Goal: Information Seeking & Learning: Learn about a topic

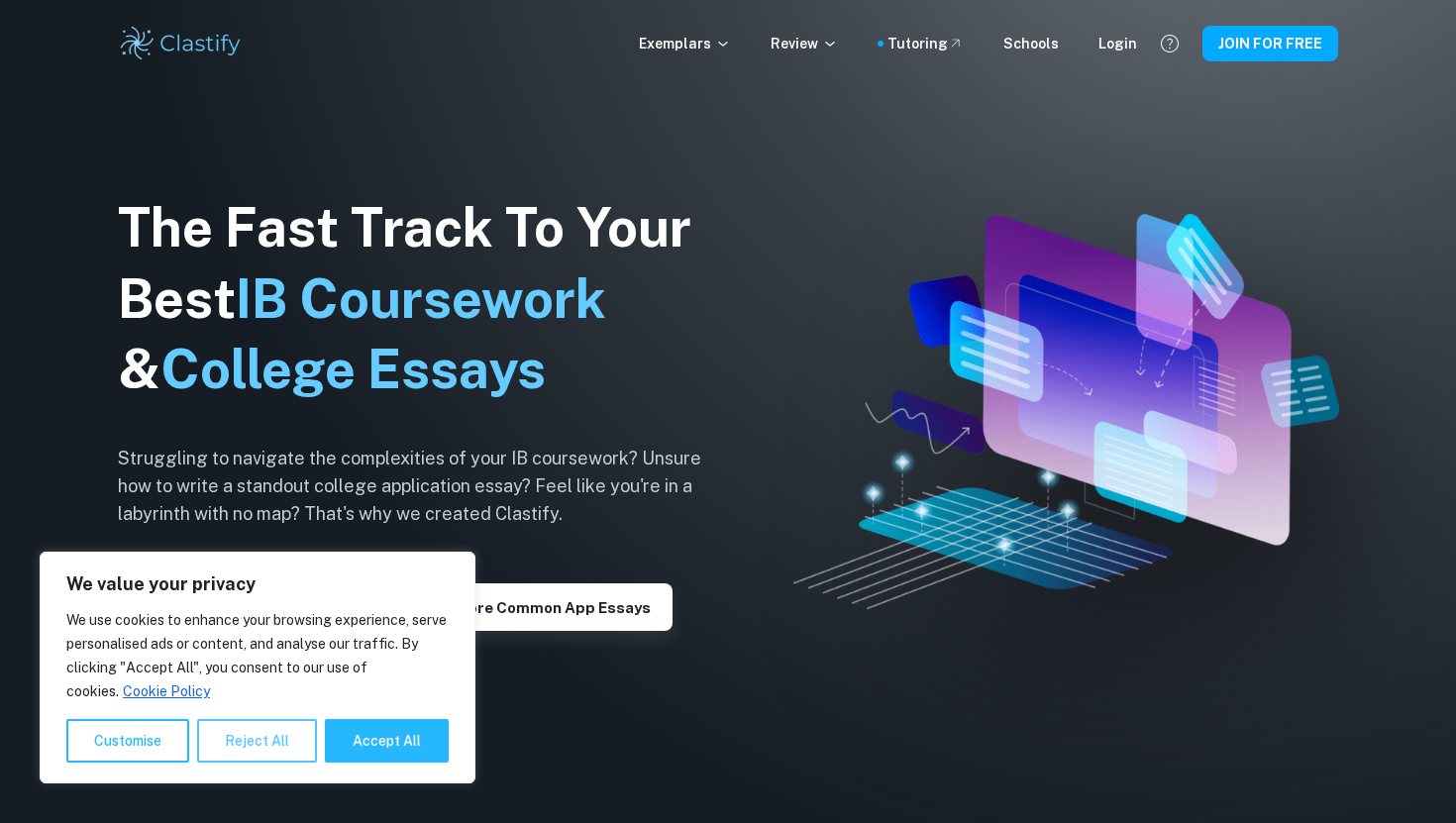
click at [236, 739] on button "Reject All" at bounding box center [257, 741] width 120 height 44
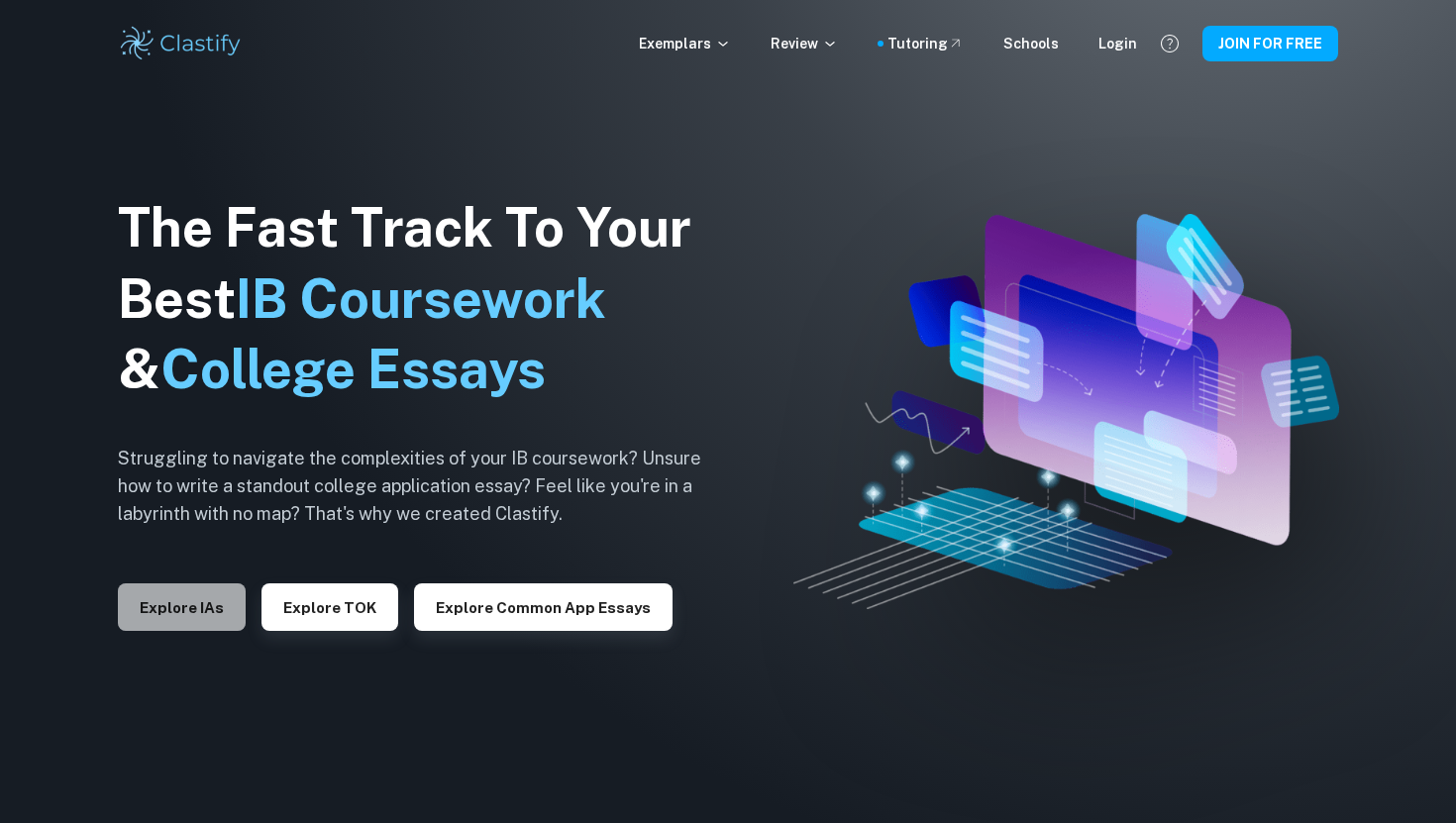
click at [195, 610] on button "Explore IAs" at bounding box center [182, 608] width 128 height 48
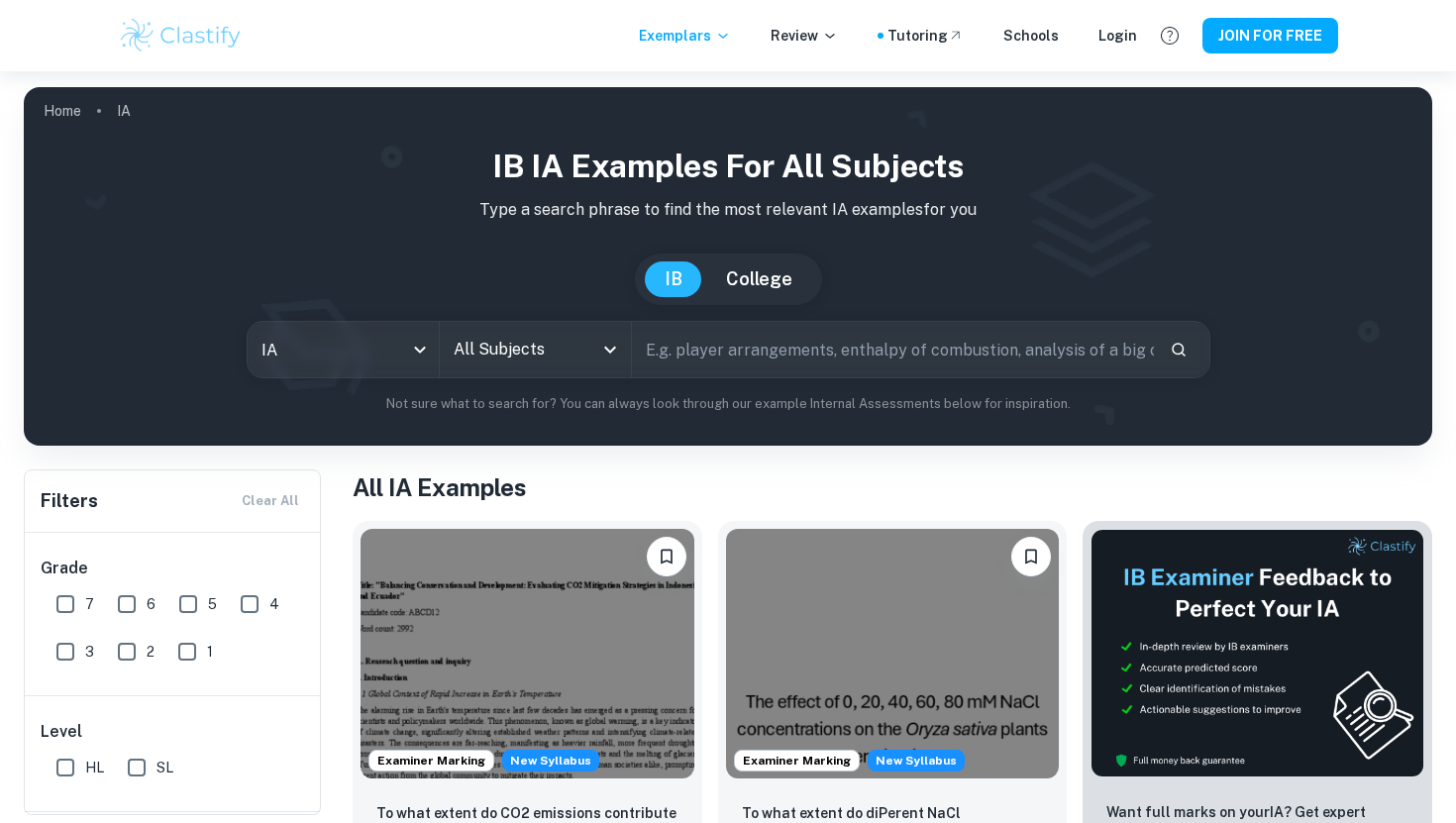
click at [768, 357] on input "text" at bounding box center [892, 350] width 522 height 56
type input "Business"
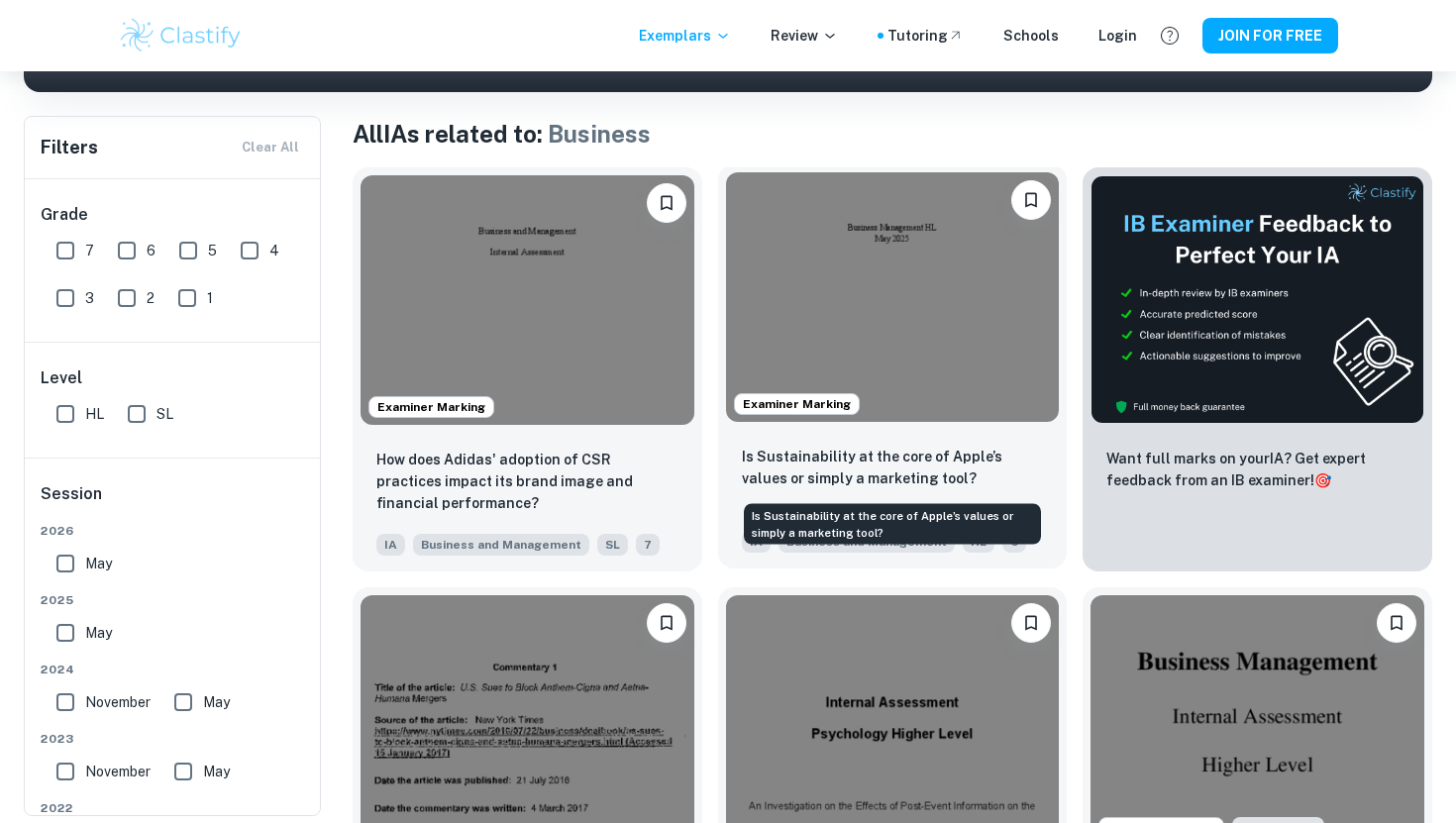
scroll to position [354, 0]
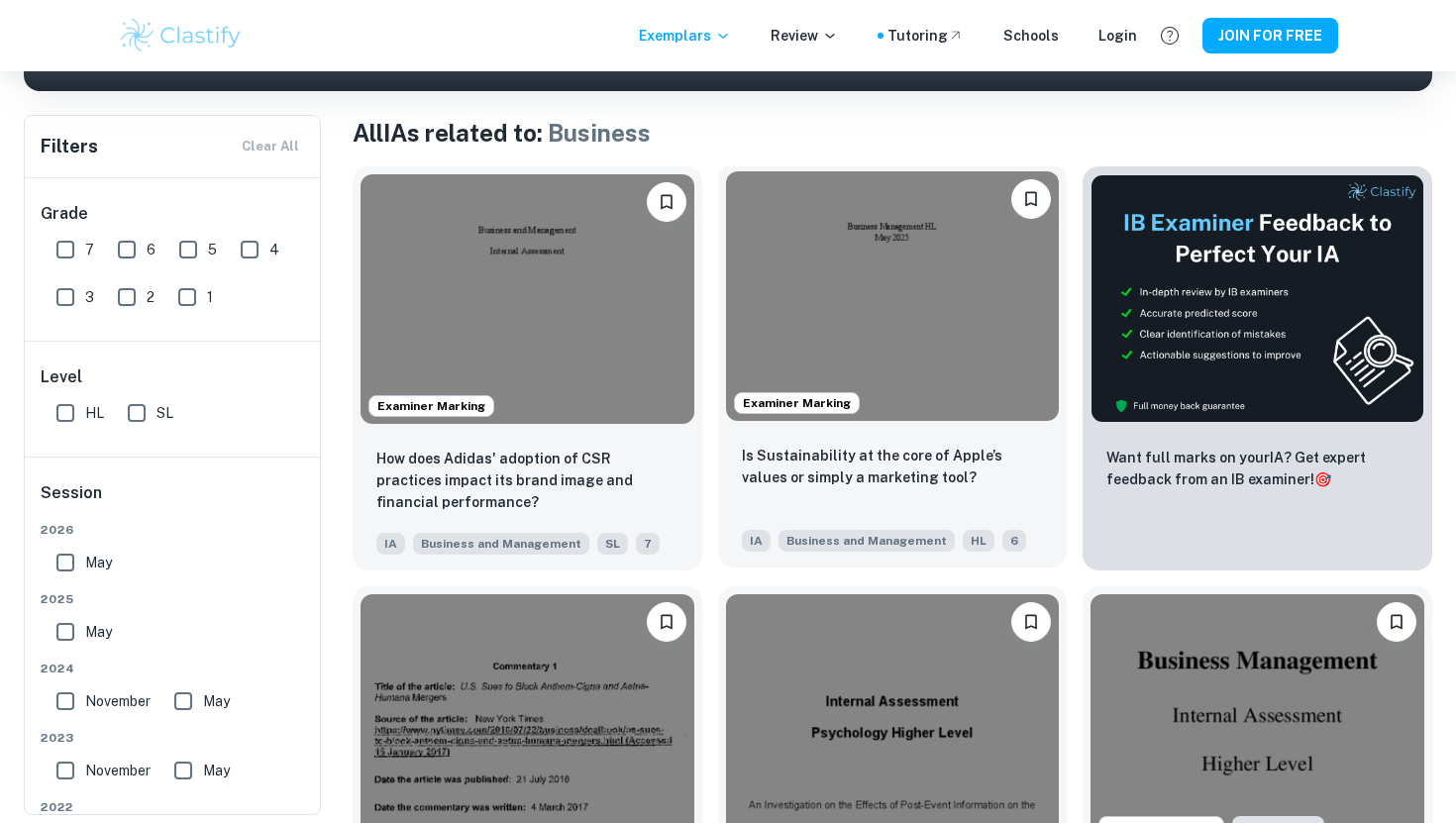
click at [869, 339] on img at bounding box center [893, 296] width 334 height 249
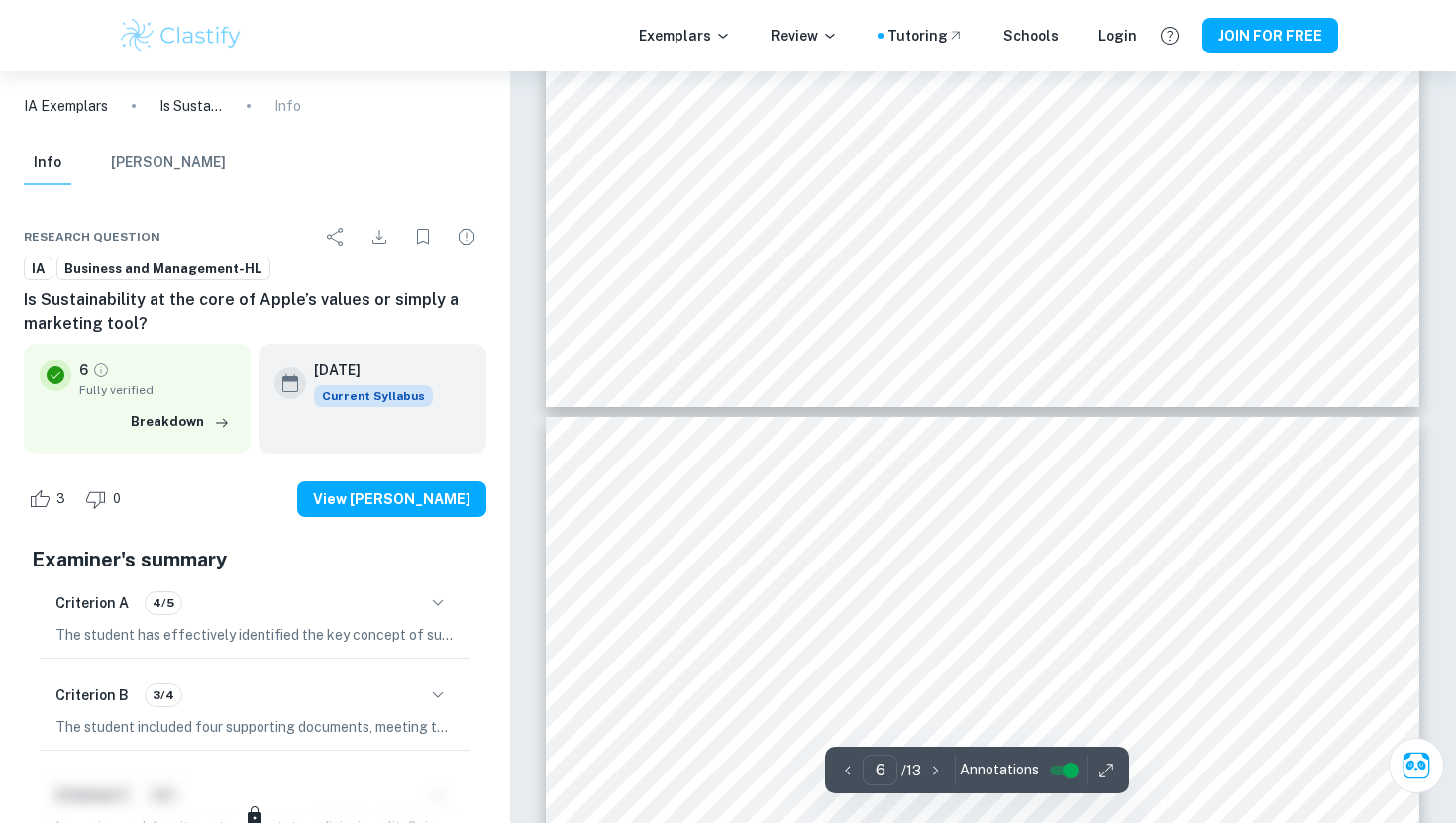
scroll to position [6836, 0]
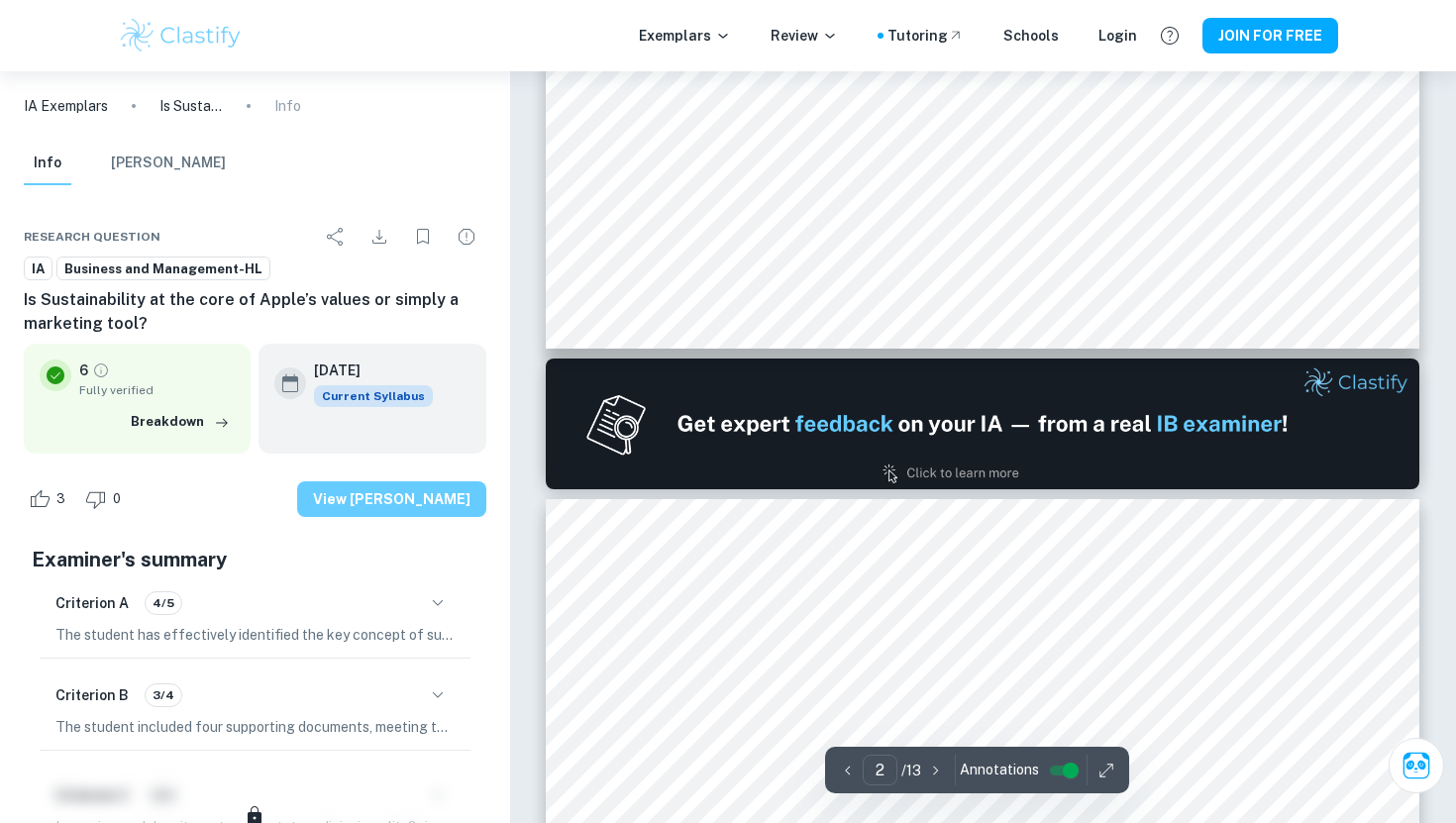
type input "1"
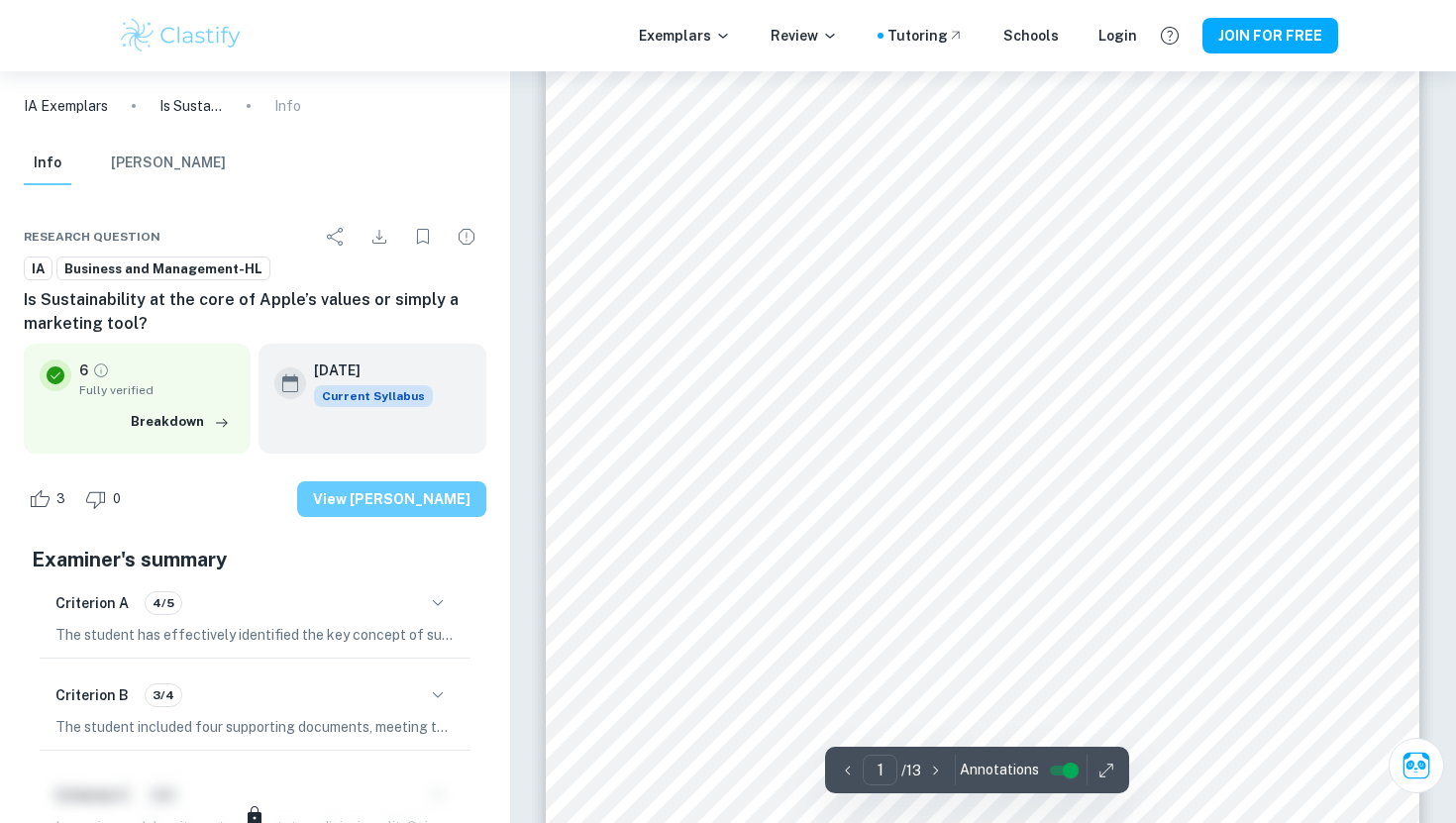
scroll to position [0, 0]
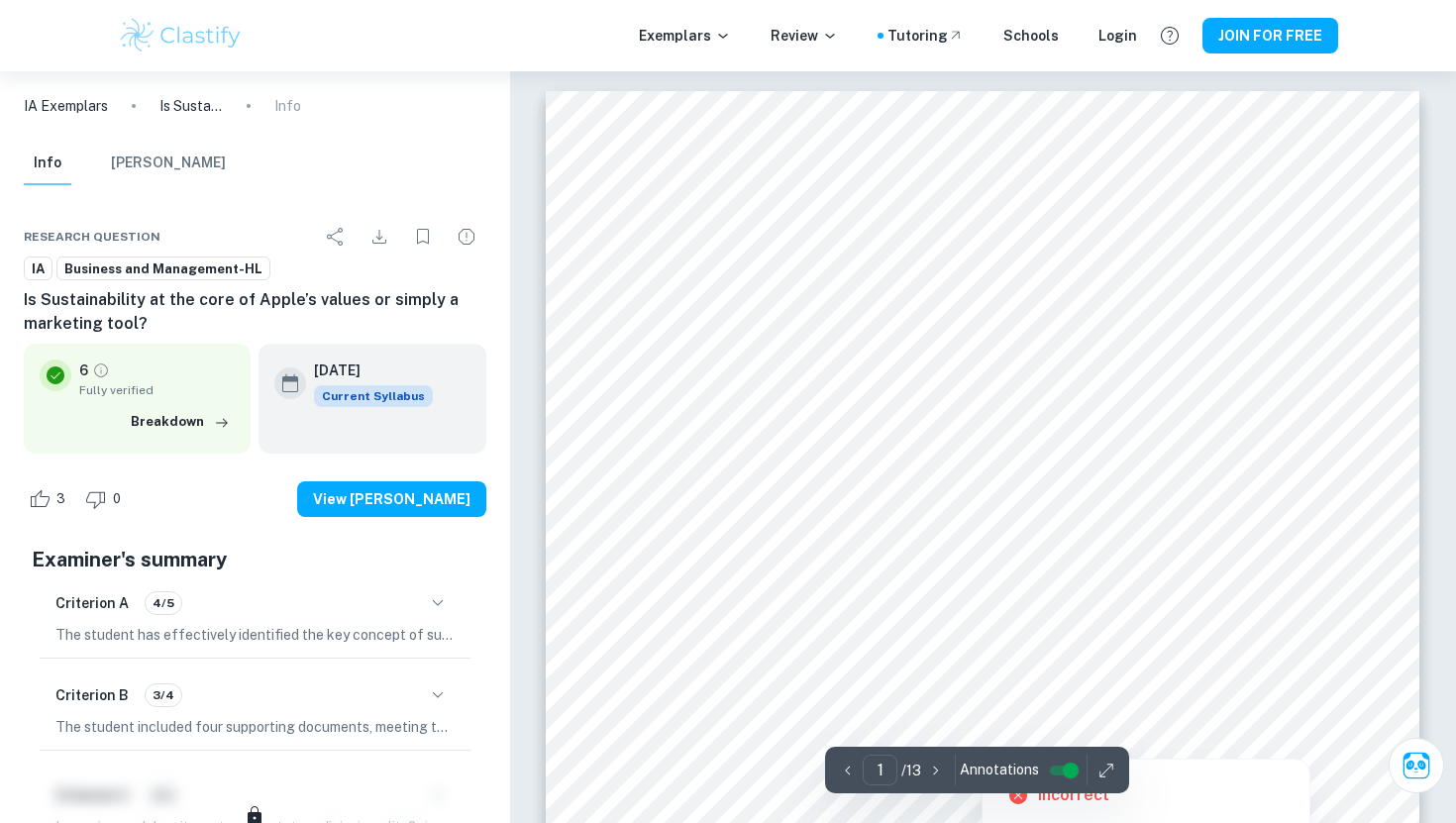
click at [868, 735] on div at bounding box center [982, 744] width 524 height 20
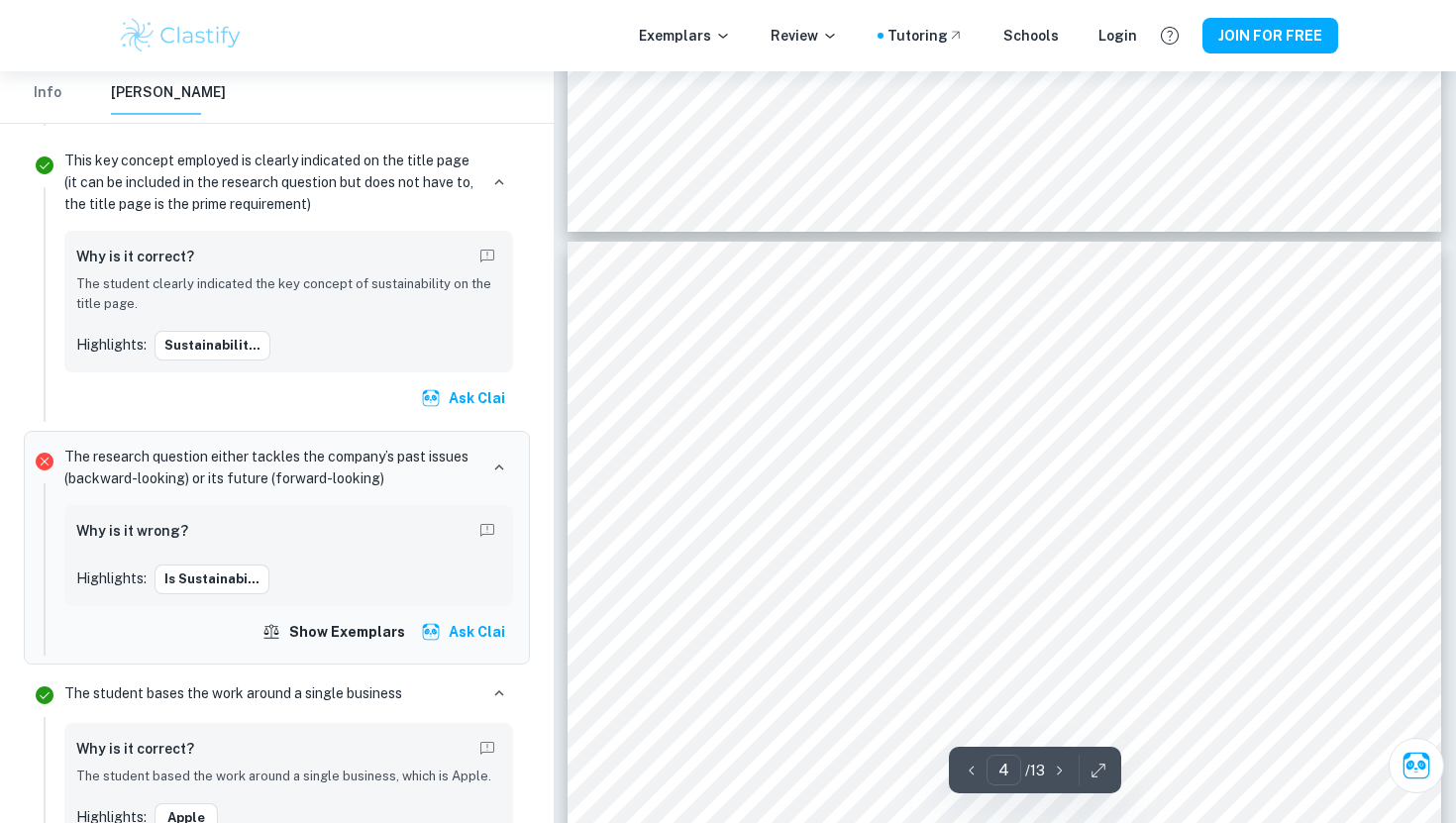
scroll to position [3754, 0]
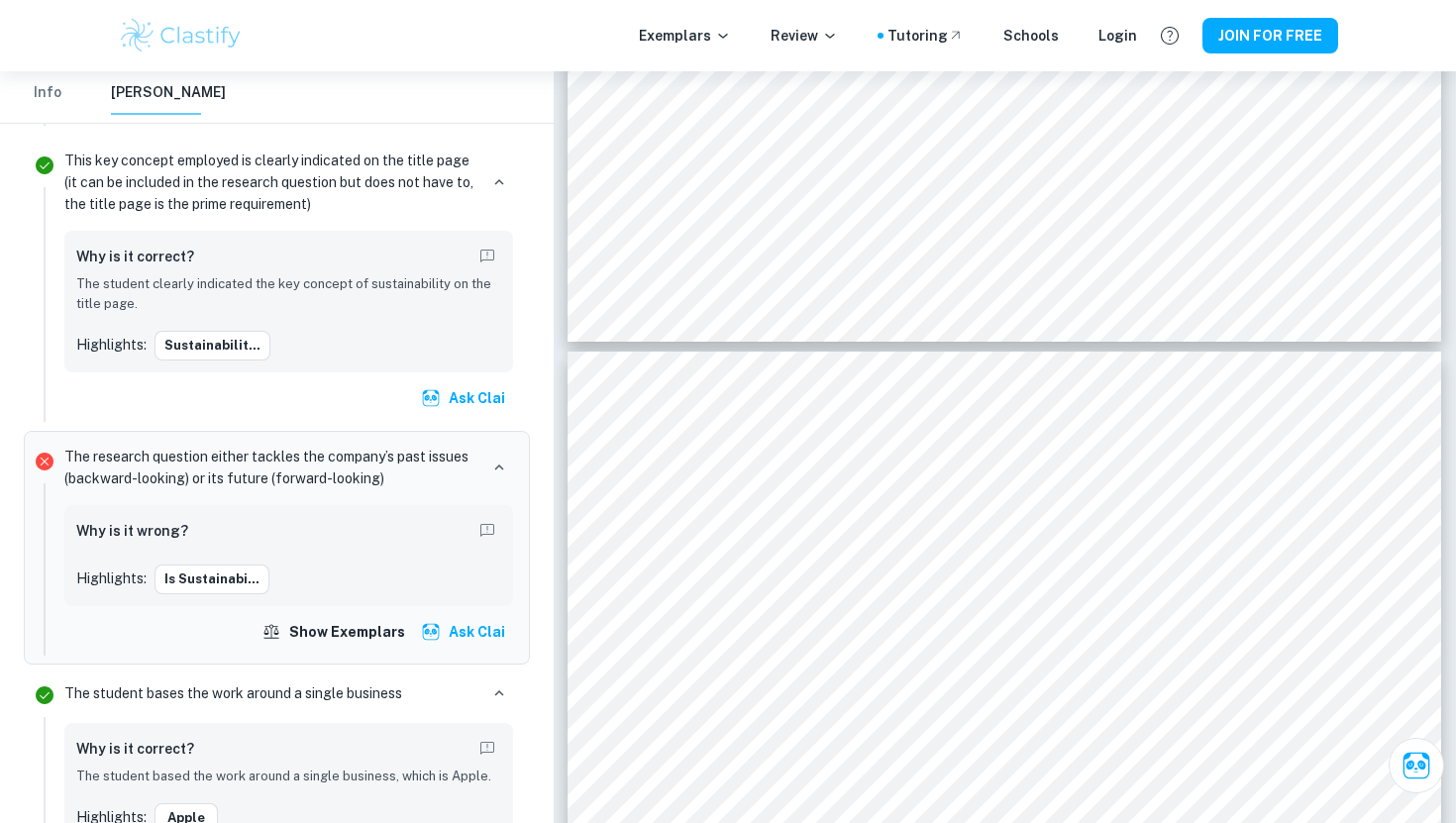
click at [170, 446] on p "The research question either tackles the company’s past issues (backward-lookin…" at bounding box center [271, 468] width 413 height 44
click at [226, 565] on button "Is Sustainabi..." at bounding box center [212, 580] width 115 height 30
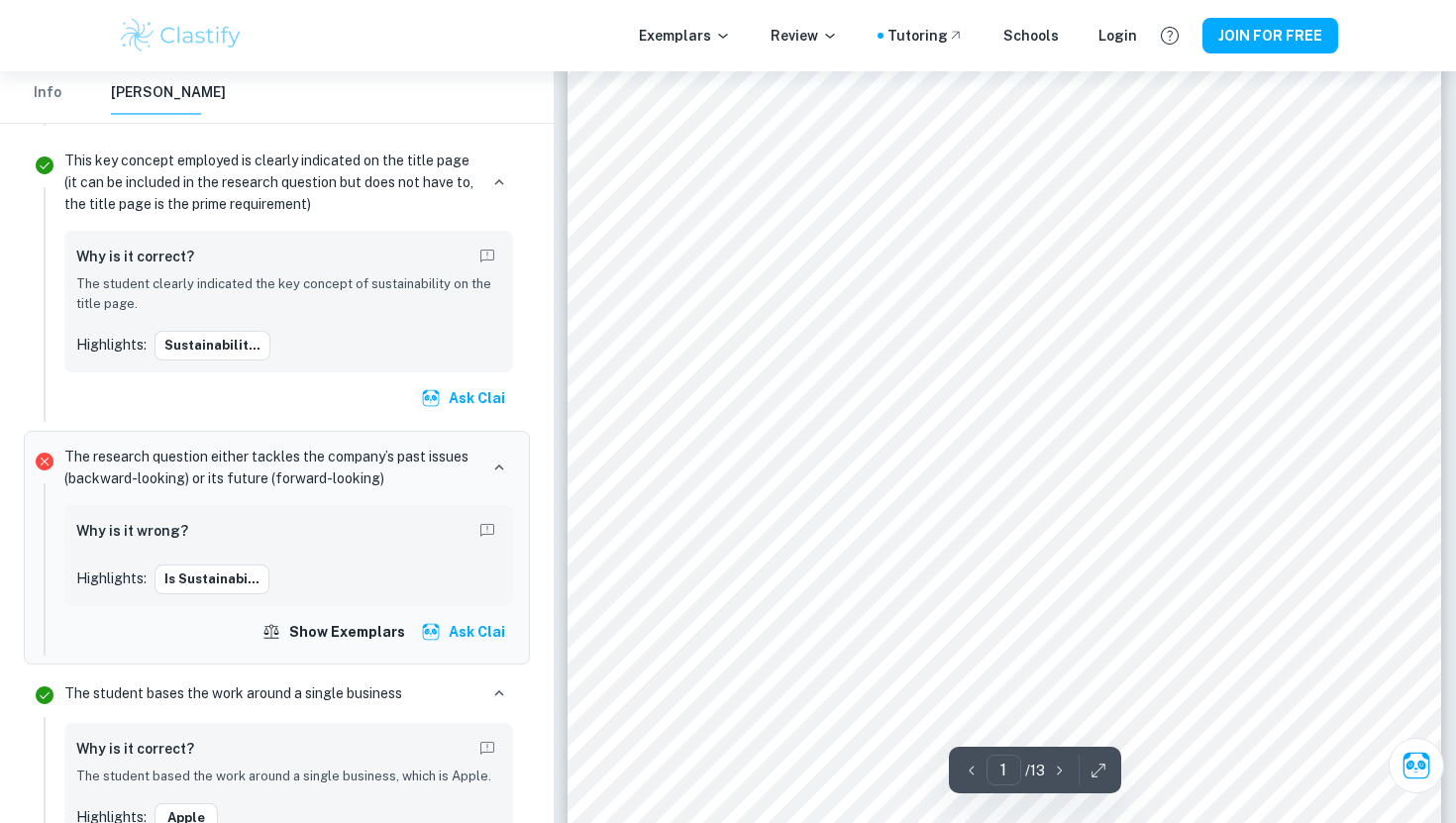
scroll to position [183, 0]
click at [232, 475] on div "The research question either tackles the company’s past issues (backward-lookin…" at bounding box center [289, 548] width 465 height 215
click at [166, 449] on p "The research question either tackles the company’s past issues (backward-lookin…" at bounding box center [271, 468] width 413 height 44
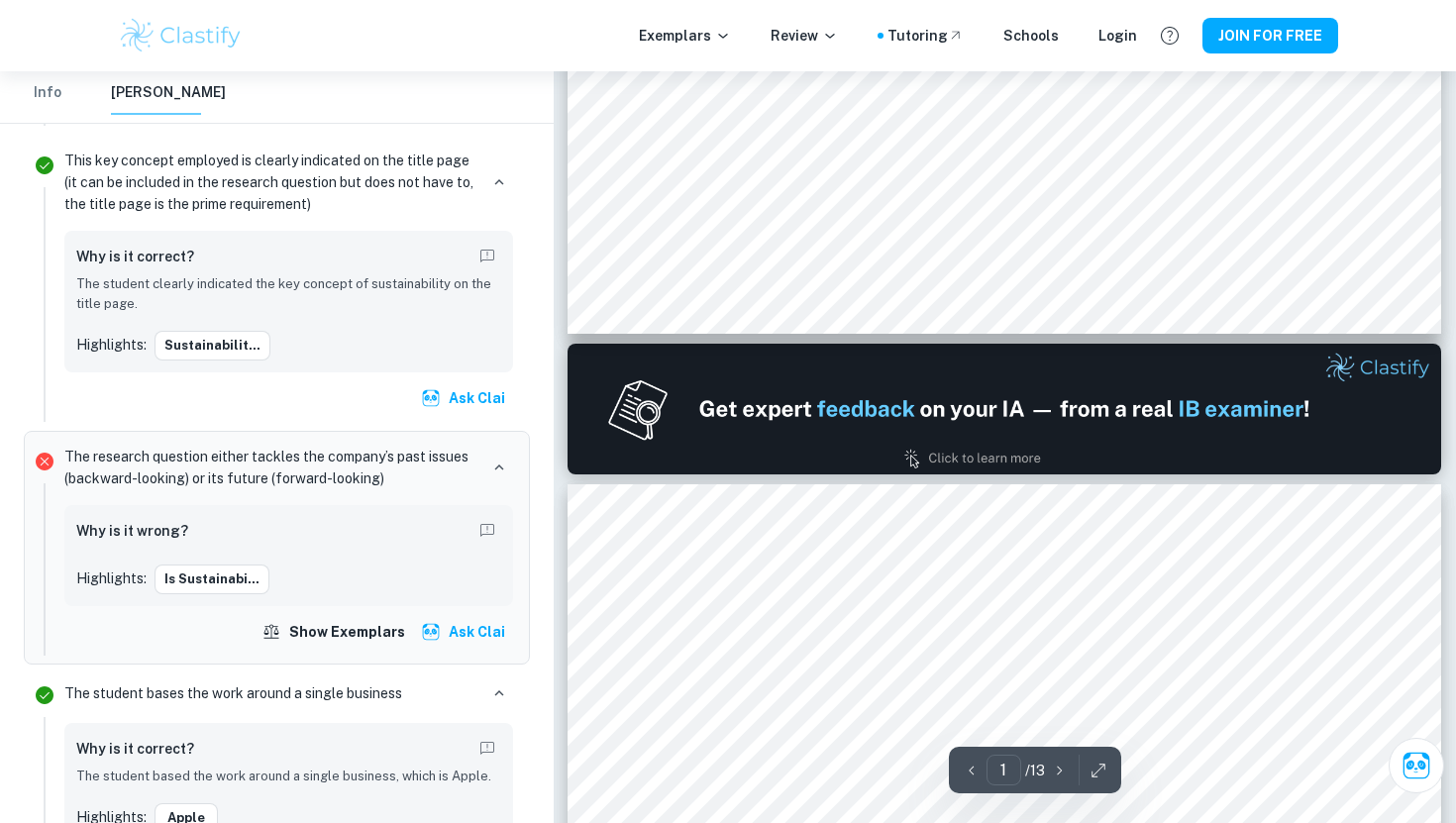
type input "2"
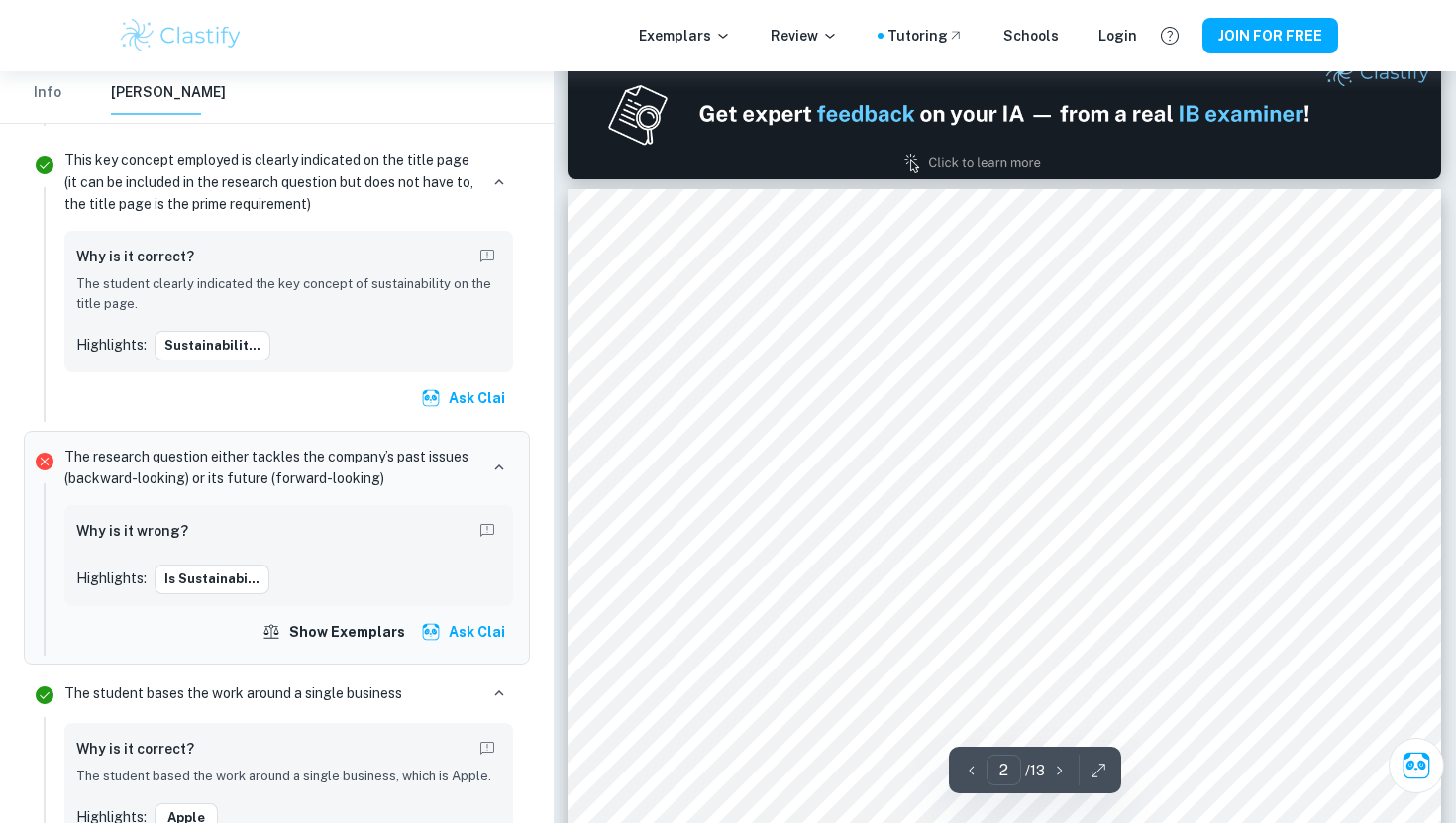
scroll to position [1286, 0]
